Goal: Use online tool/utility: Utilize a website feature to perform a specific function

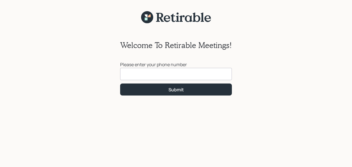
click at [162, 76] on input at bounding box center [176, 74] width 112 height 12
type input "2"
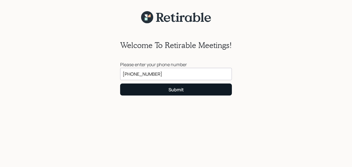
type input "[PHONE_NUMBER]"
click at [177, 90] on div "Submit" at bounding box center [175, 90] width 15 height 6
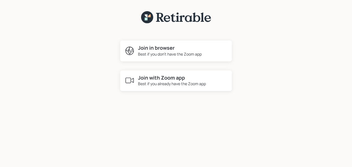
click at [154, 49] on h4 "Join in browser" at bounding box center [170, 48] width 64 height 6
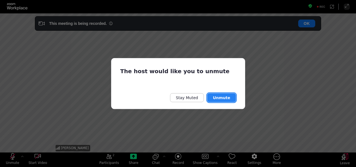
drag, startPoint x: 222, startPoint y: 97, endPoint x: 222, endPoint y: 104, distance: 7.5
click at [222, 97] on button "Unmute" at bounding box center [221, 97] width 28 height 9
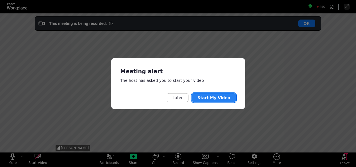
click at [216, 97] on button "Start My Video" at bounding box center [214, 97] width 44 height 9
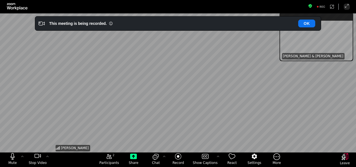
click at [309, 30] on div "This meeting is being recorded. OK" at bounding box center [178, 23] width 286 height 15
click at [308, 26] on button "OK" at bounding box center [306, 24] width 17 height 8
